Goal: Task Accomplishment & Management: Manage account settings

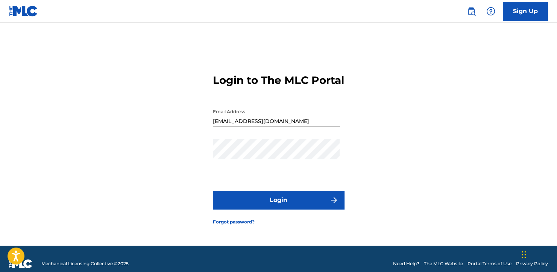
click at [287, 209] on button "Login" at bounding box center [279, 200] width 132 height 19
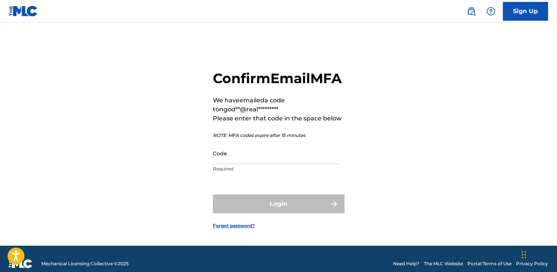
click at [309, 156] on input "Code" at bounding box center [276, 152] width 127 height 21
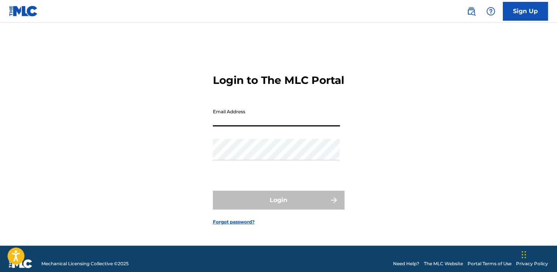
type input "[EMAIL_ADDRESS][DOMAIN_NAME]"
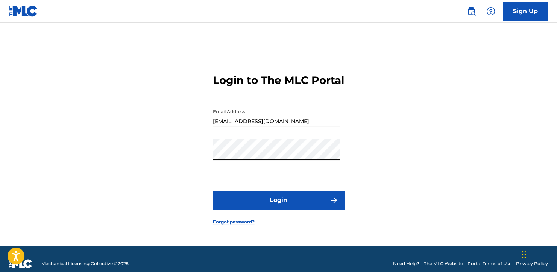
click at [245, 209] on button "Login" at bounding box center [279, 200] width 132 height 19
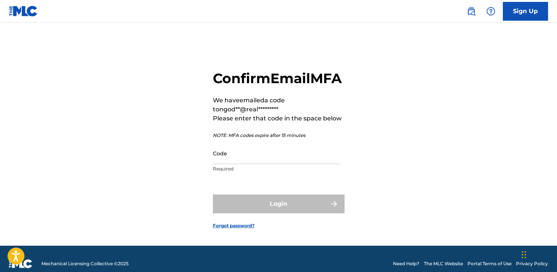
click at [256, 162] on input "Code" at bounding box center [276, 152] width 127 height 21
paste input "274789"
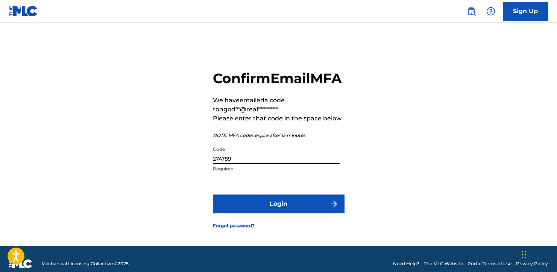
type input "274789"
click at [258, 212] on button "Login" at bounding box center [279, 203] width 132 height 19
